Goal: Use online tool/utility: Utilize a website feature to perform a specific function

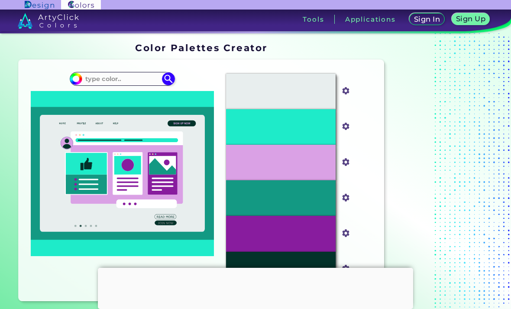
click at [113, 84] on input at bounding box center [122, 79] width 81 height 12
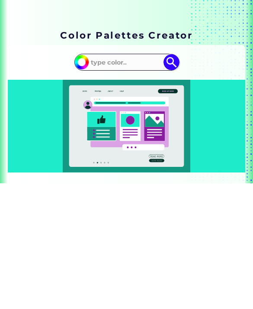
scroll to position [126, 0]
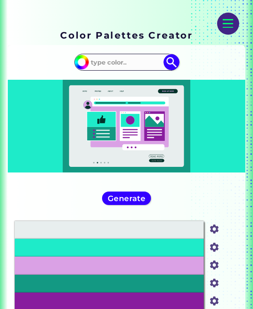
click at [110, 61] on input at bounding box center [127, 62] width 78 height 14
click at [140, 69] on input at bounding box center [127, 62] width 78 height 14
click at [95, 64] on input "F9CDCC" at bounding box center [127, 62] width 78 height 14
type input "#F9CDCC"
click at [169, 55] on img at bounding box center [172, 62] width 16 height 16
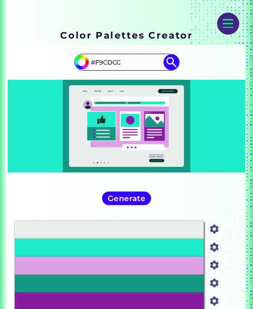
type input "#f9cdcc"
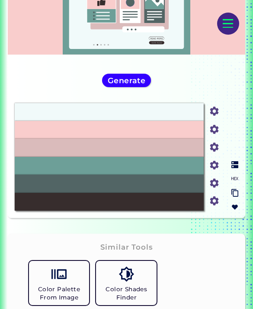
scroll to position [243, 0]
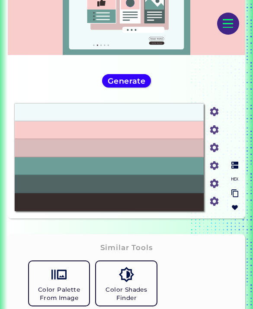
click at [184, 172] on div "#6D9F98" at bounding box center [110, 166] width 190 height 18
click at [239, 177] on div at bounding box center [235, 186] width 14 height 57
click at [235, 182] on img at bounding box center [235, 178] width 7 height 7
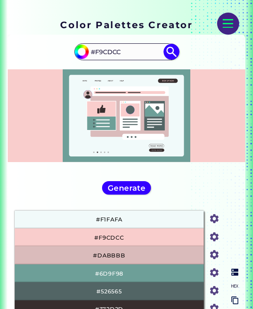
scroll to position [135, 0]
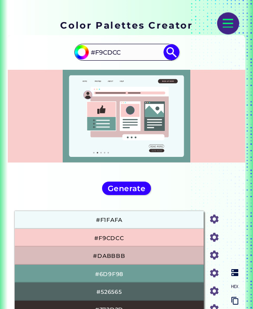
click at [127, 55] on input "#F9CDCC" at bounding box center [127, 52] width 78 height 14
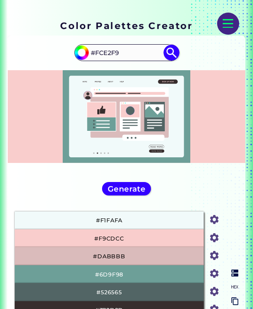
type input "#FCE2F9"
click at [168, 51] on img at bounding box center [172, 53] width 16 height 16
type input "#fce2f9"
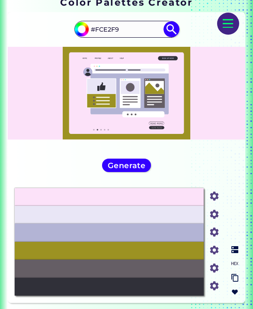
scroll to position [159, 0]
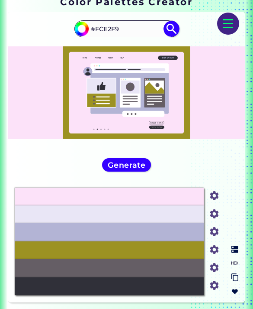
click at [141, 166] on div "#fce2f9 #FCE2F9" at bounding box center [127, 96] width 238 height 169
click at [138, 168] on h5 "Generate" at bounding box center [127, 164] width 34 height 7
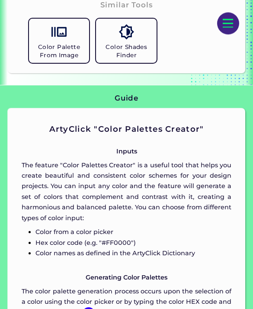
scroll to position [484, 0]
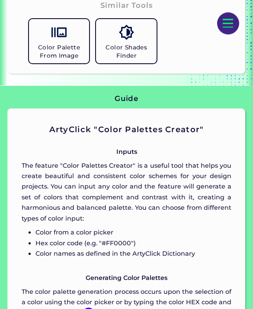
click at [52, 40] on img at bounding box center [59, 32] width 15 height 15
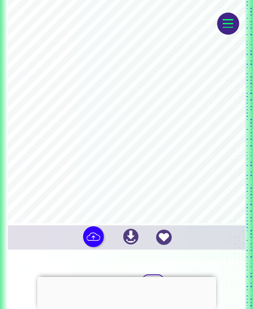
scroll to position [185, 0]
click at [94, 240] on img at bounding box center [93, 237] width 21 height 21
click at [0, 0] on input "file" at bounding box center [0, 0] width 0 height 0
type input "#f9c9d5"
type input "#ebabc2"
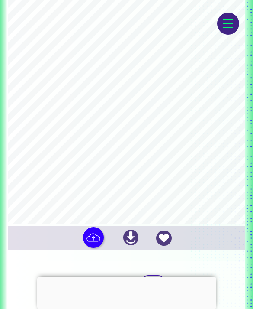
type input "#fee5e4"
type input "#d194b7"
type input "#fef6f8"
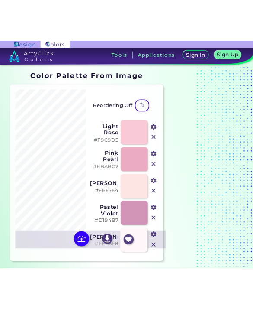
scroll to position [0, 0]
